Goal: Complete application form: Complete application form

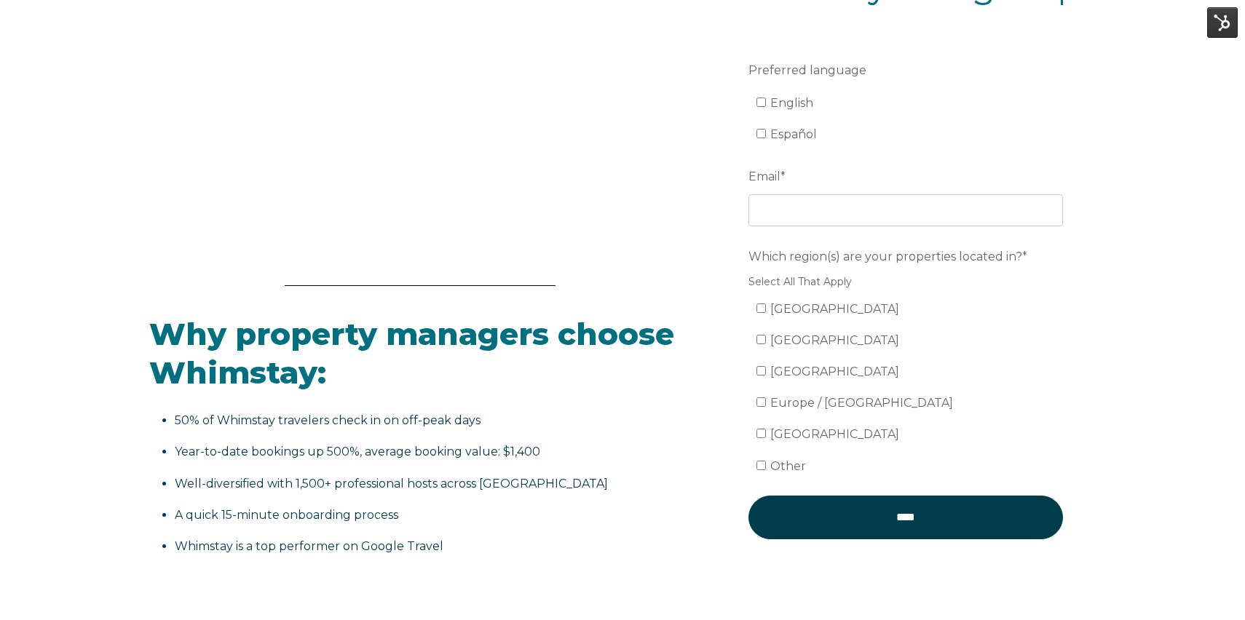
scroll to position [248, 0]
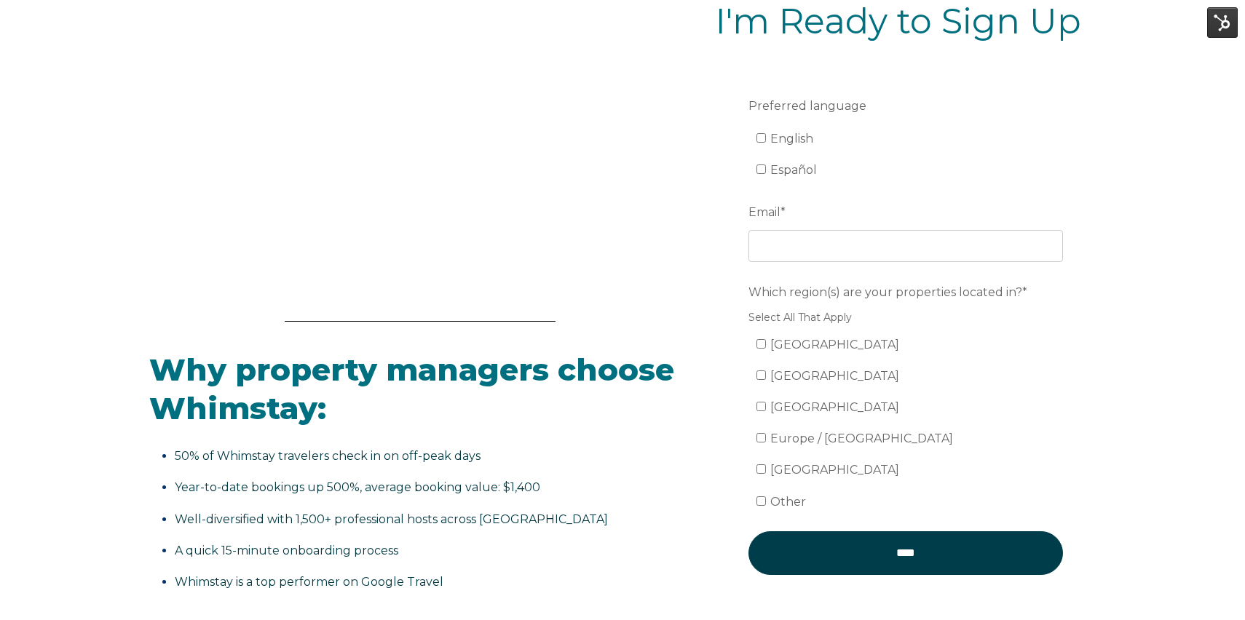
click at [765, 142] on label "English" at bounding box center [784, 139] width 57 height 14
click at [765, 142] on input "English" at bounding box center [760, 137] width 9 height 9
checkbox input "true"
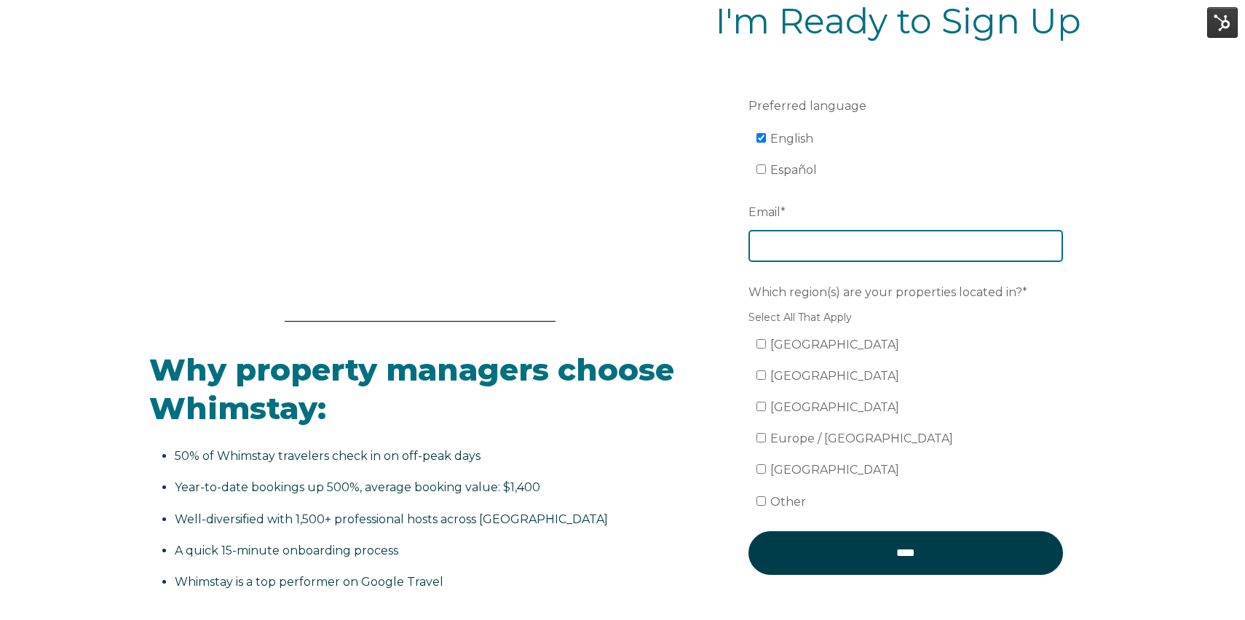
click at [779, 242] on input "Email *" at bounding box center [905, 246] width 315 height 32
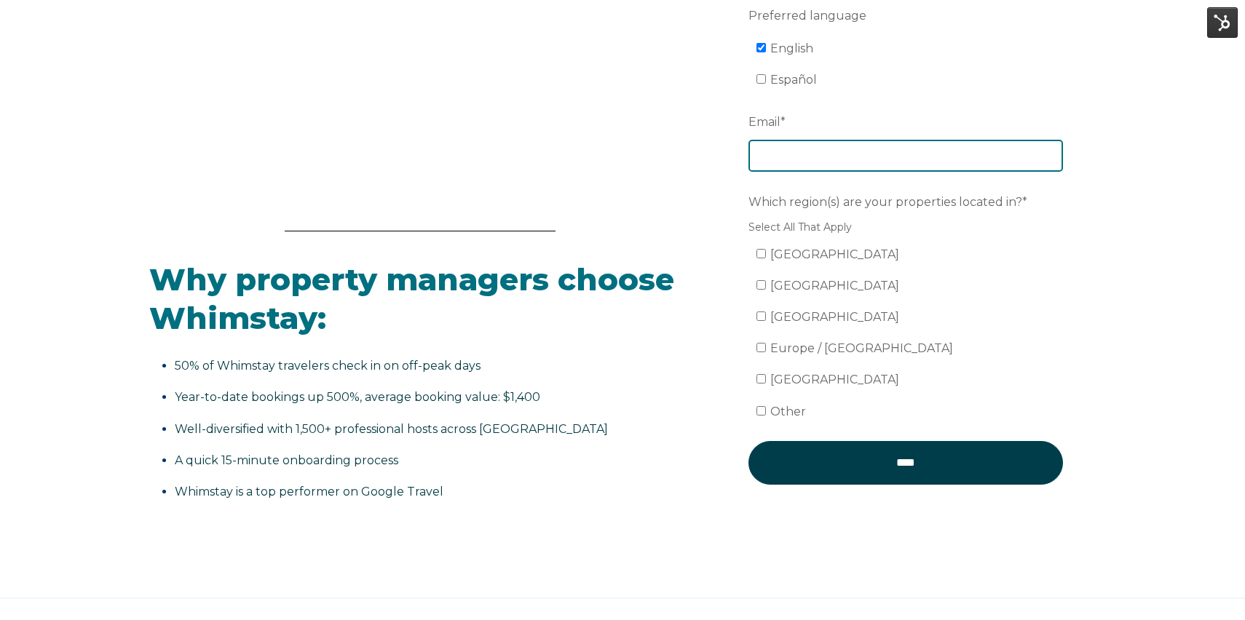
scroll to position [400, 0]
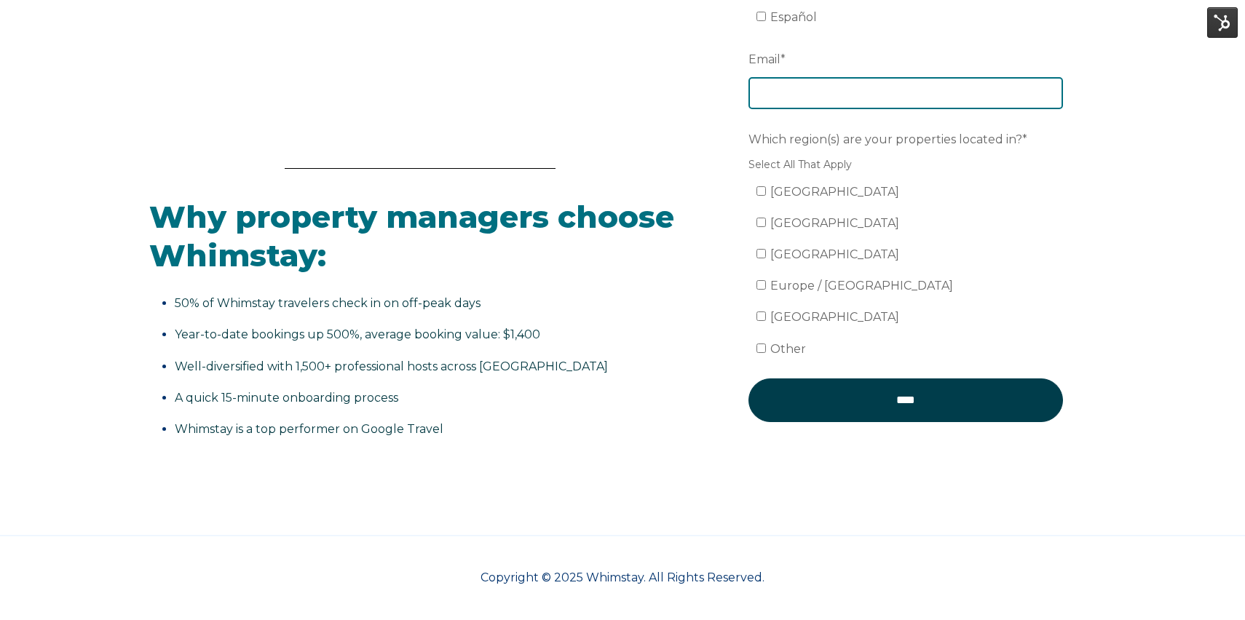
click at [780, 96] on input "Email *" at bounding box center [905, 93] width 315 height 32
click at [789, 86] on input "Email *" at bounding box center [905, 93] width 315 height 32
type input "e"
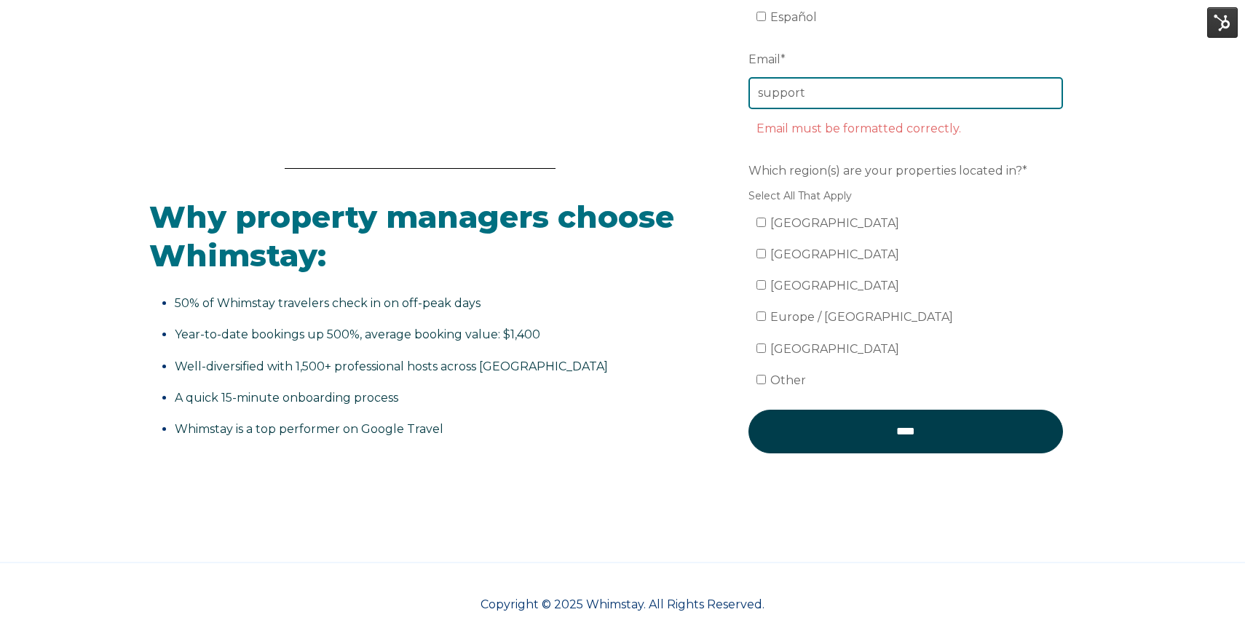
type input "[EMAIL_ADDRESS][DOMAIN_NAME]"
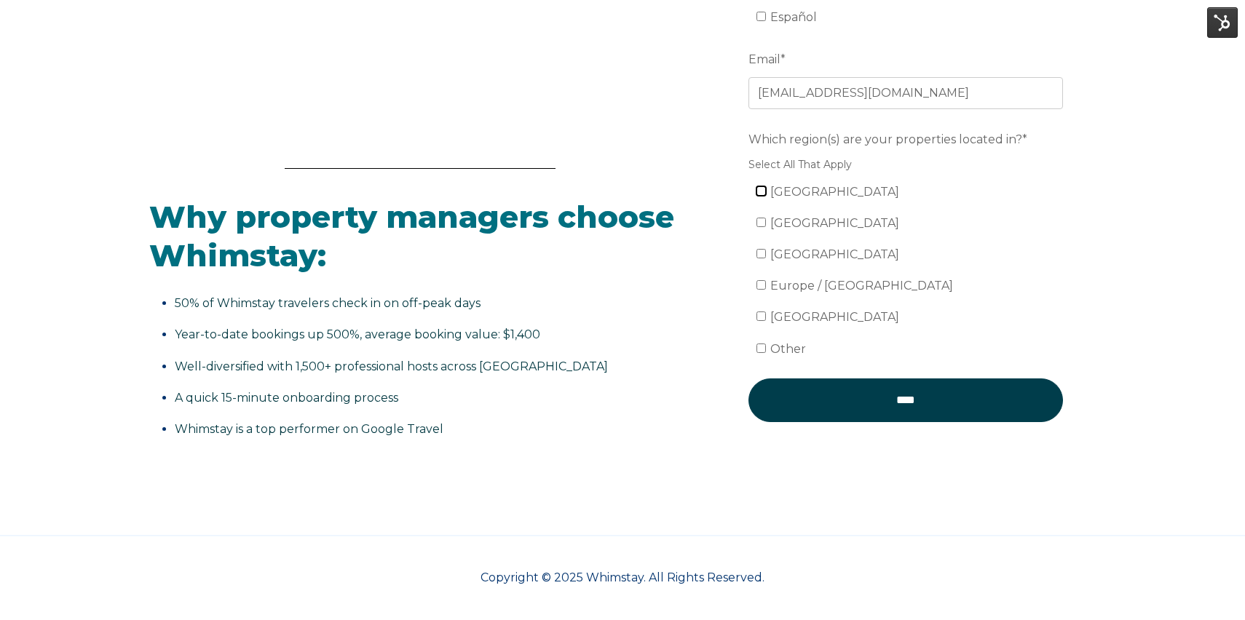
click at [759, 189] on input "[GEOGRAPHIC_DATA]" at bounding box center [760, 190] width 9 height 9
checkbox input "true"
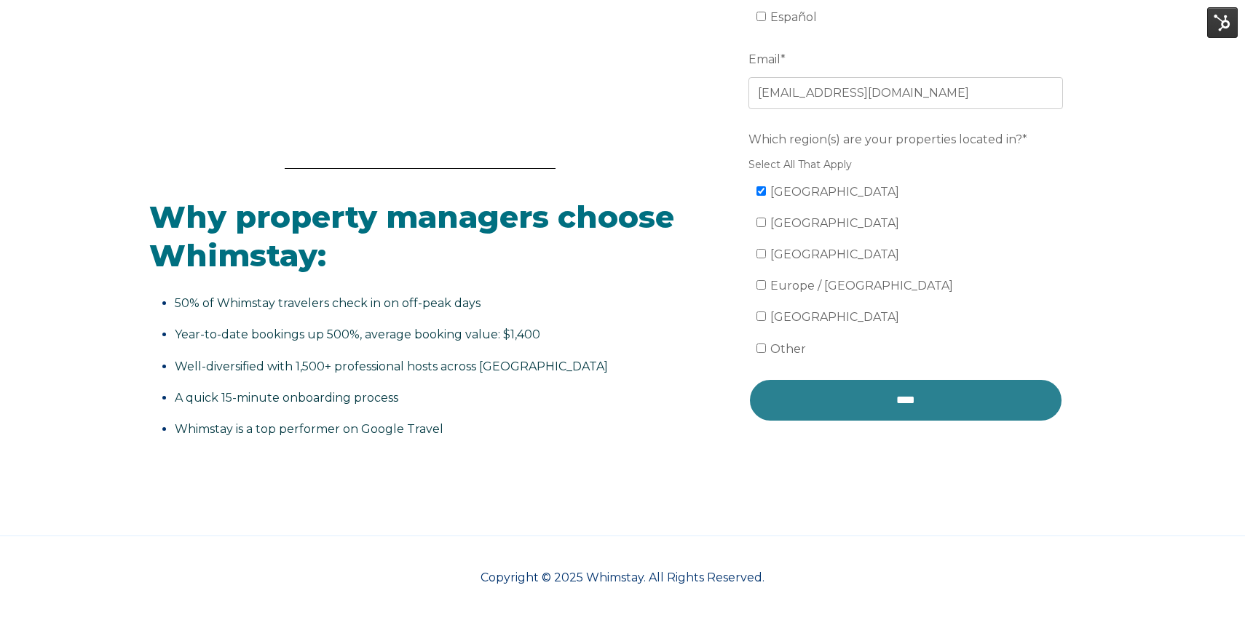
click at [820, 392] on input "****" at bounding box center [905, 401] width 315 height 44
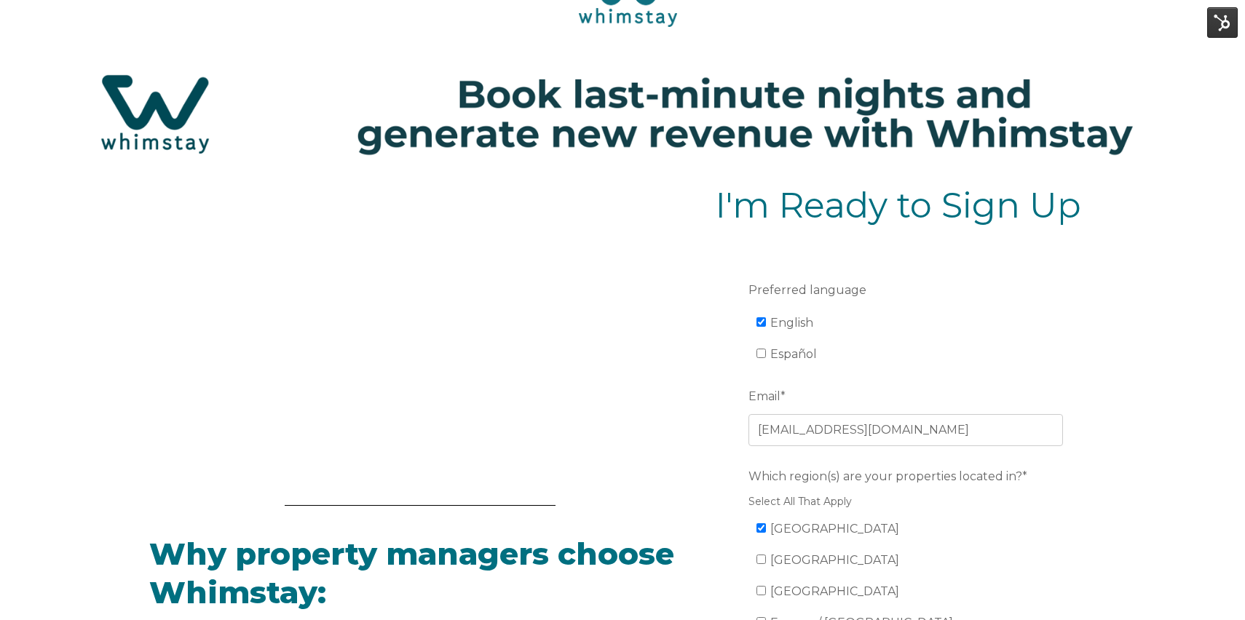
scroll to position [56, 0]
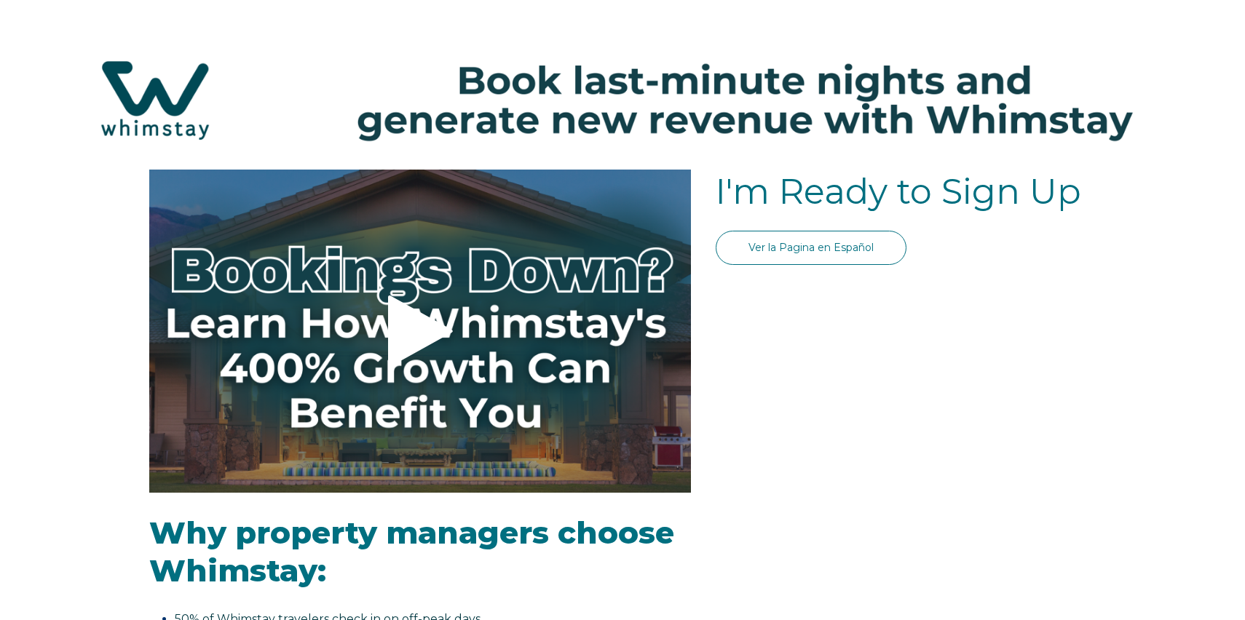
select select "US"
select select "Standard"
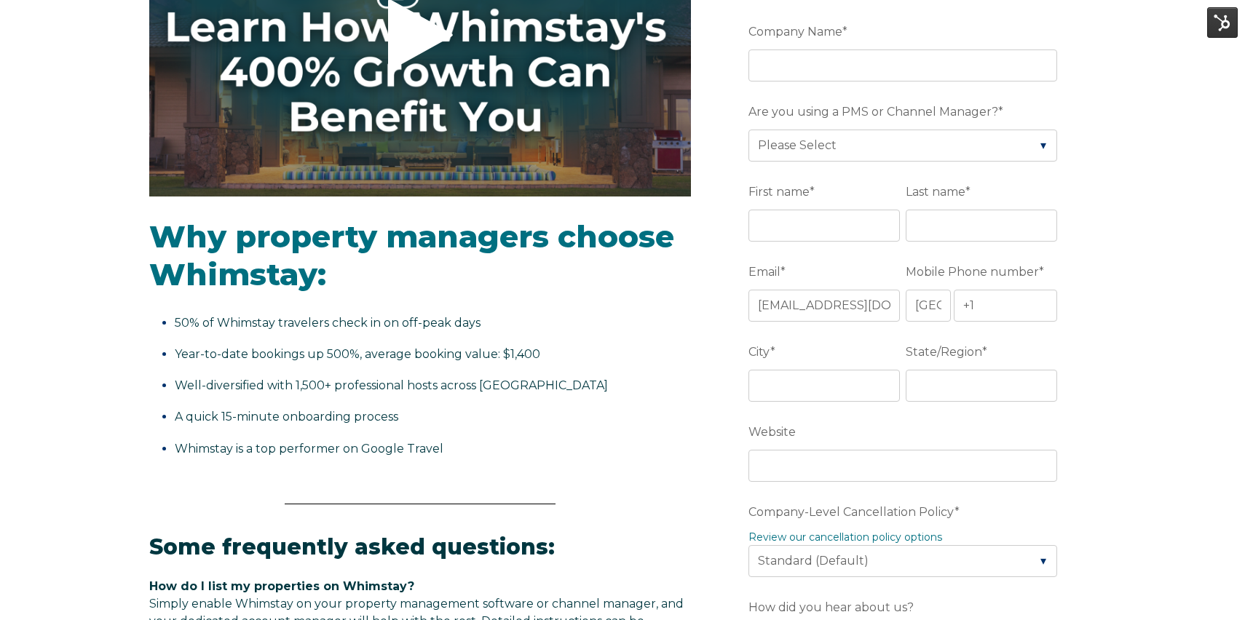
scroll to position [440, 0]
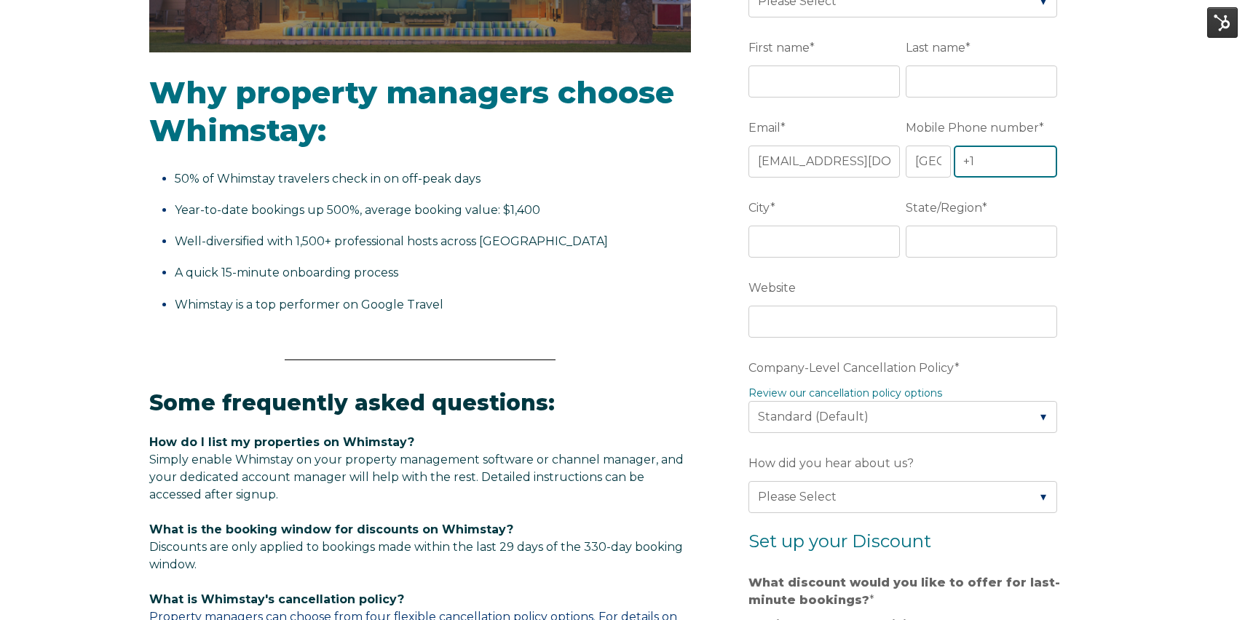
click at [992, 163] on input "+1" at bounding box center [1005, 162] width 103 height 32
paste input "7073276488"
type input "[PHONE_NUMBER]"
click at [1122, 182] on div "Video player - SSOB Pitch Vid Thumbnail - Click to play video Why property mana…" at bounding box center [622, 422] width 1245 height 1387
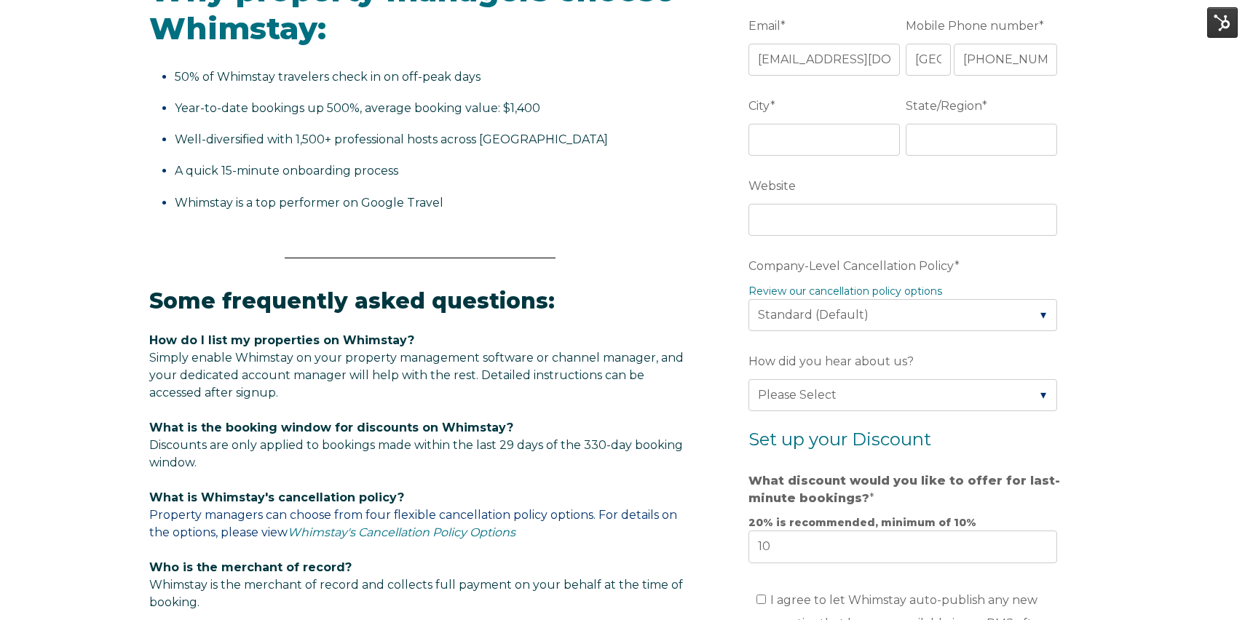
scroll to position [391, 0]
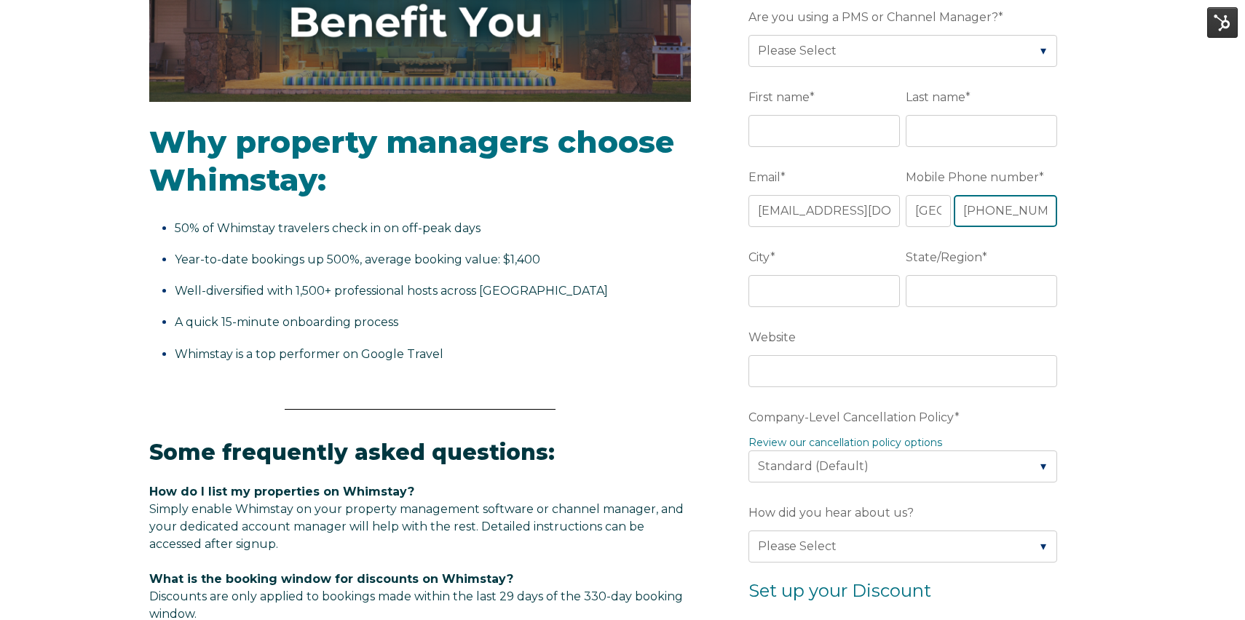
click at [1008, 208] on input "[PHONE_NUMBER]" at bounding box center [1005, 211] width 103 height 32
click at [1005, 205] on input "[PHONE_NUMBER]" at bounding box center [1005, 211] width 103 height 32
click at [997, 206] on input "[PHONE_NUMBER]" at bounding box center [1005, 211] width 103 height 32
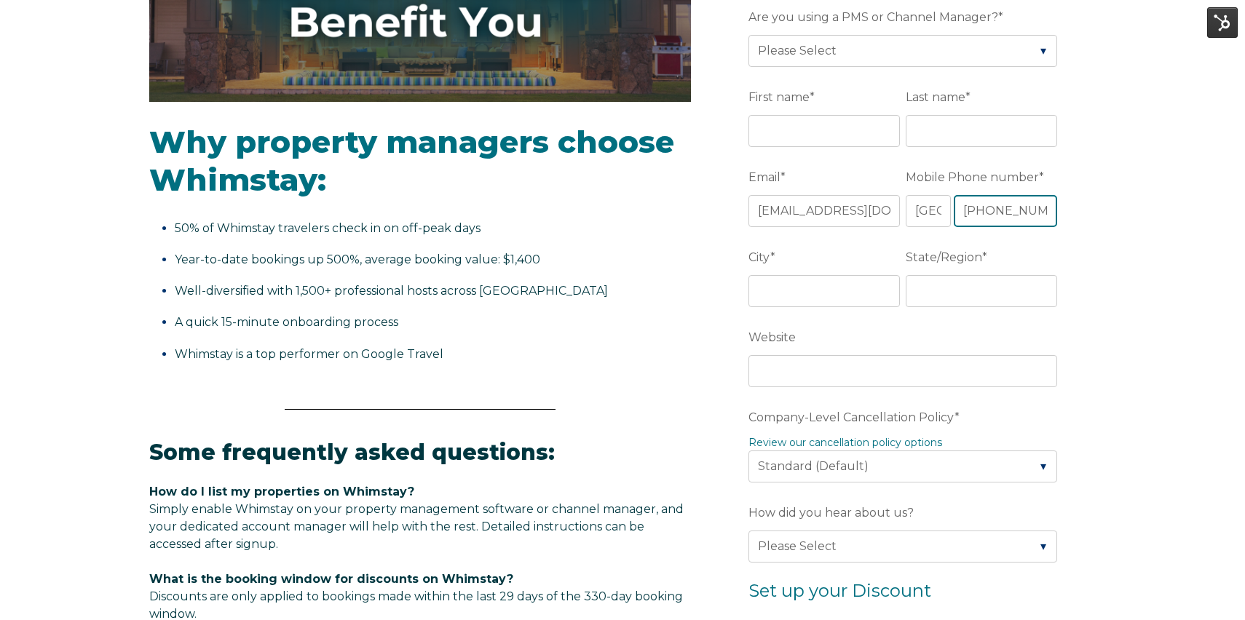
click at [1023, 210] on input "[PHONE_NUMBER]" at bounding box center [1005, 211] width 103 height 32
click at [1018, 210] on input "[PHONE_NUMBER]" at bounding box center [1005, 211] width 103 height 32
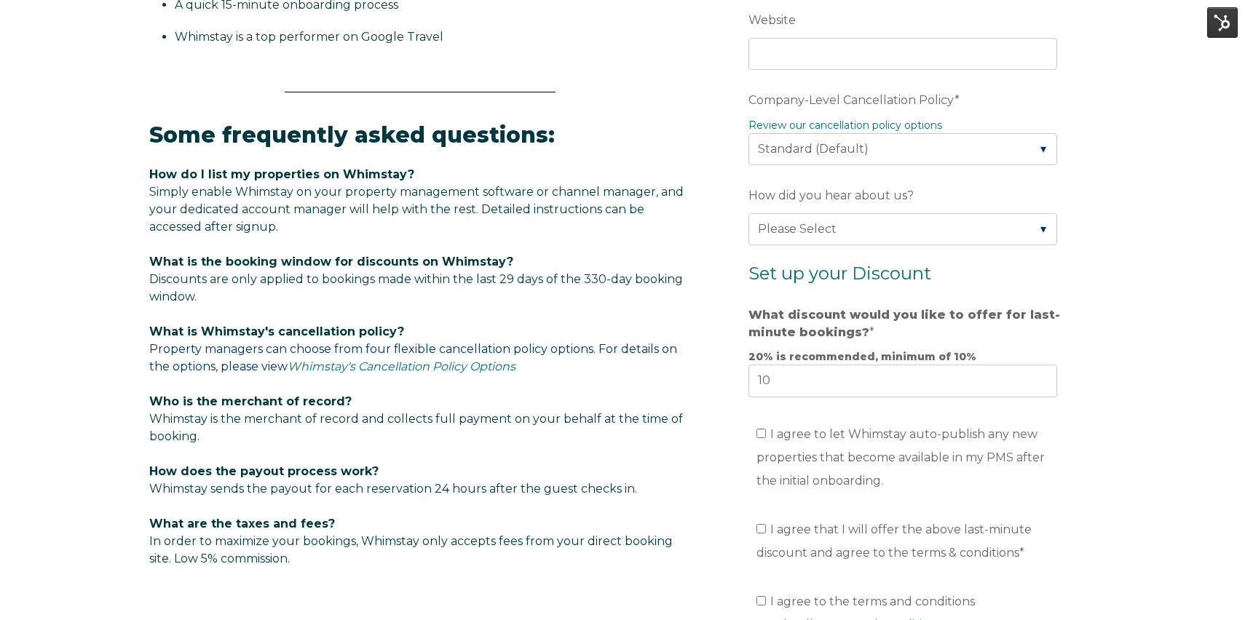
scroll to position [1022, 0]
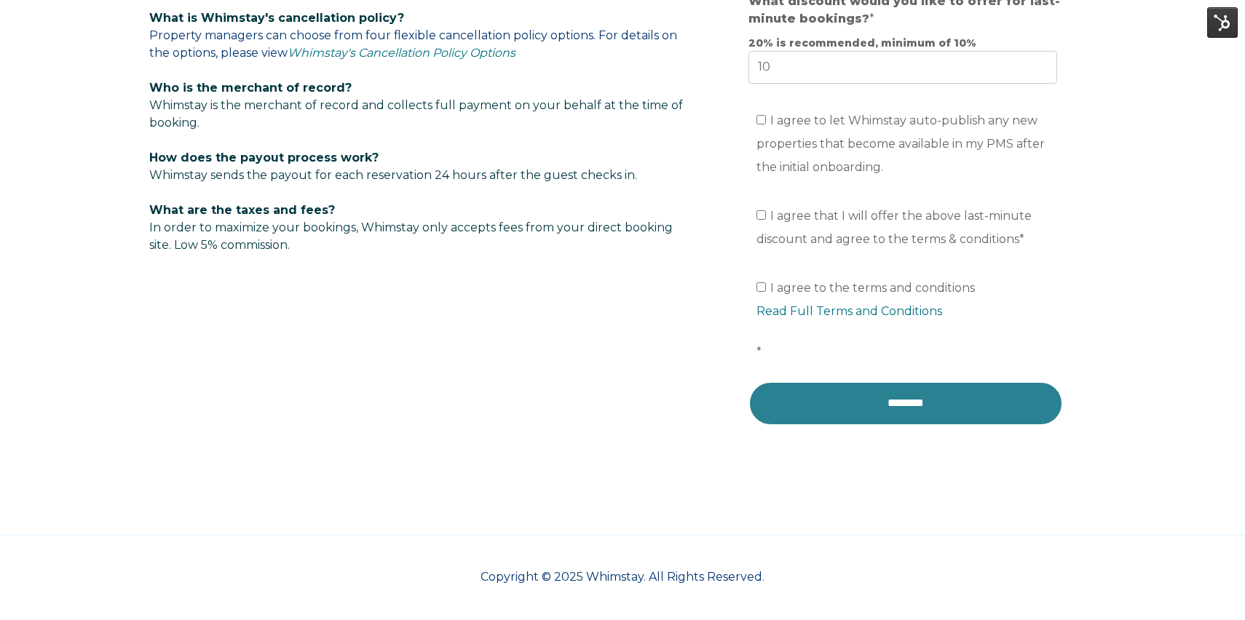
click at [914, 395] on input "********" at bounding box center [905, 404] width 315 height 44
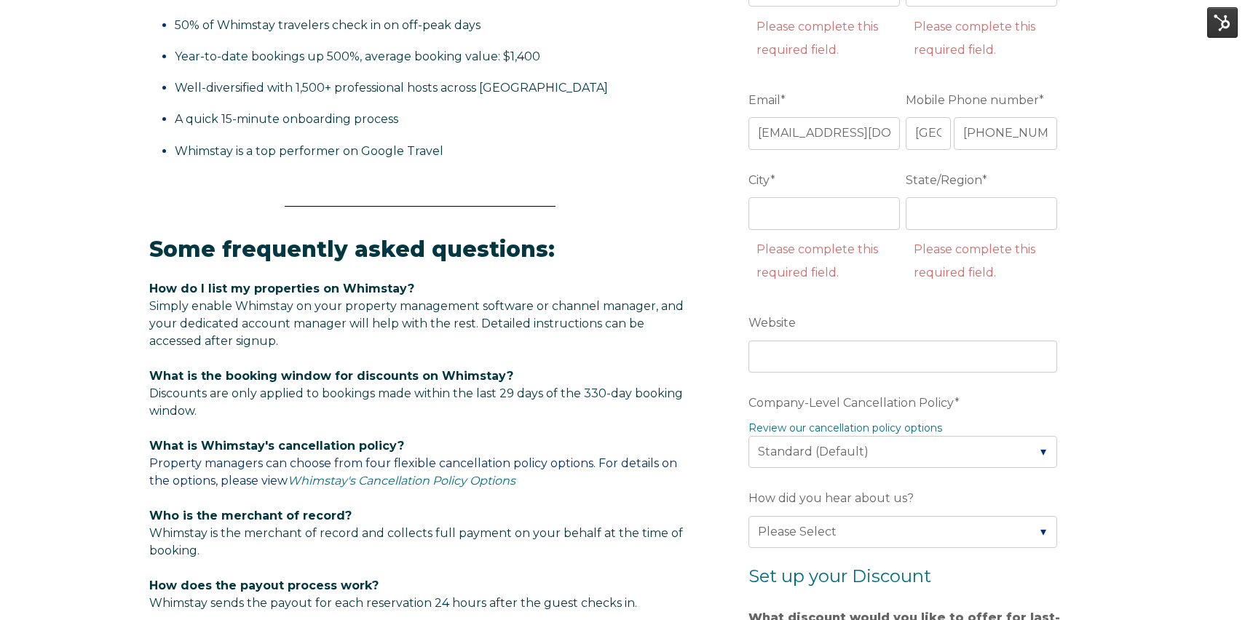
scroll to position [518, 0]
